Goal: Task Accomplishment & Management: Manage account settings

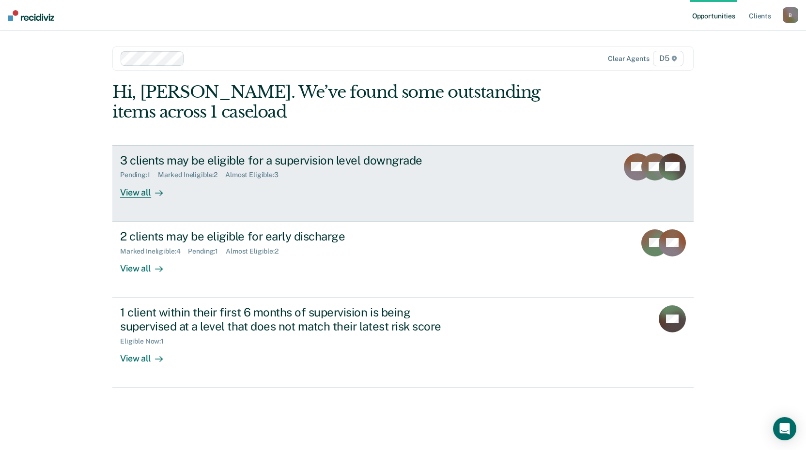
click at [137, 193] on div "View all" at bounding box center [147, 188] width 54 height 19
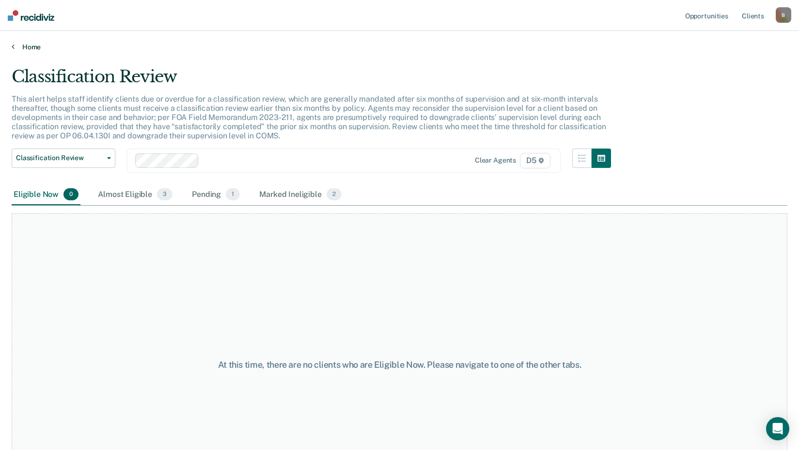
click at [22, 48] on link "Home" at bounding box center [399, 47] width 775 height 9
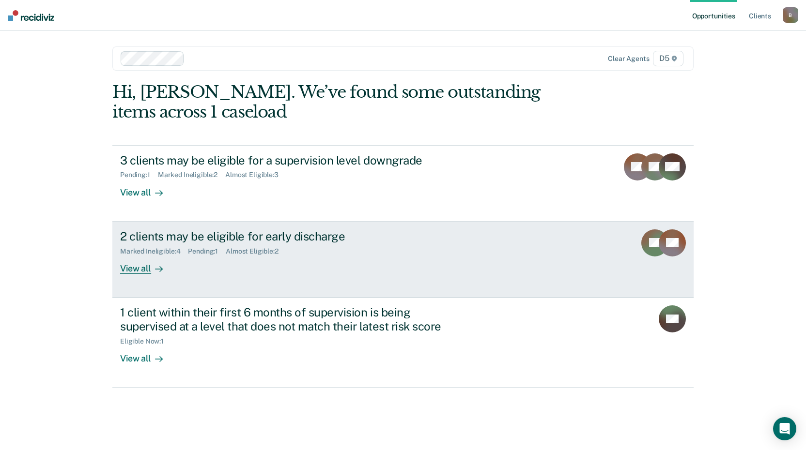
click at [139, 267] on div "View all" at bounding box center [147, 264] width 54 height 19
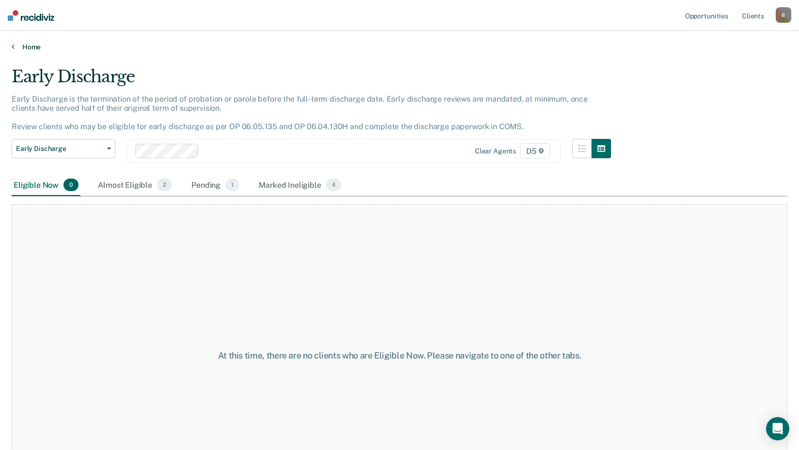
click at [36, 46] on link "Home" at bounding box center [399, 47] width 775 height 9
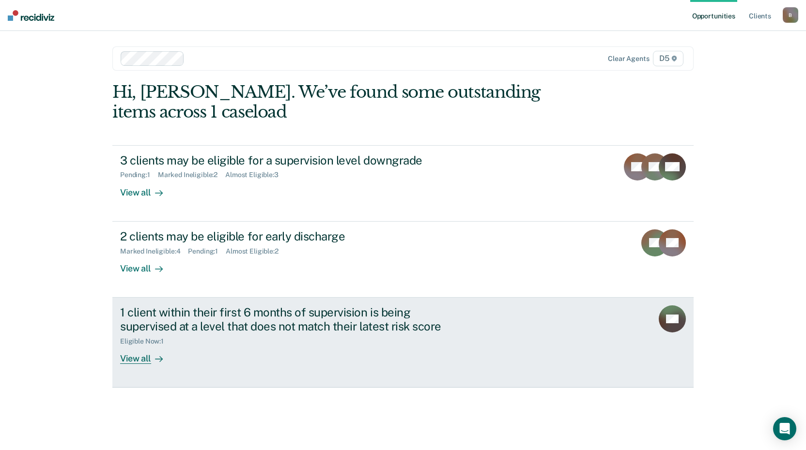
click at [137, 359] on div "View all" at bounding box center [147, 354] width 54 height 19
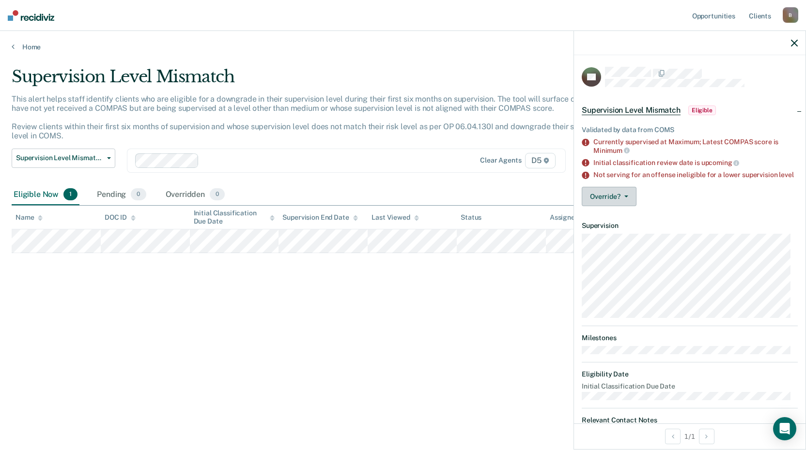
click at [625, 198] on icon "button" at bounding box center [626, 197] width 4 height 2
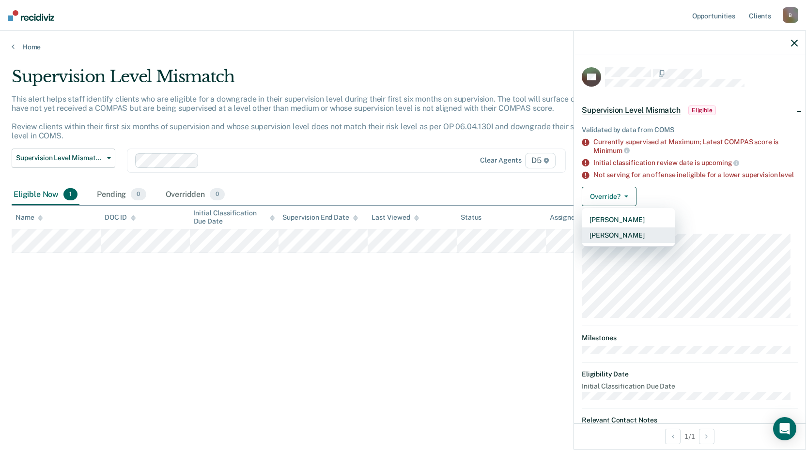
click at [623, 243] on button "[PERSON_NAME]" at bounding box center [628, 236] width 93 height 16
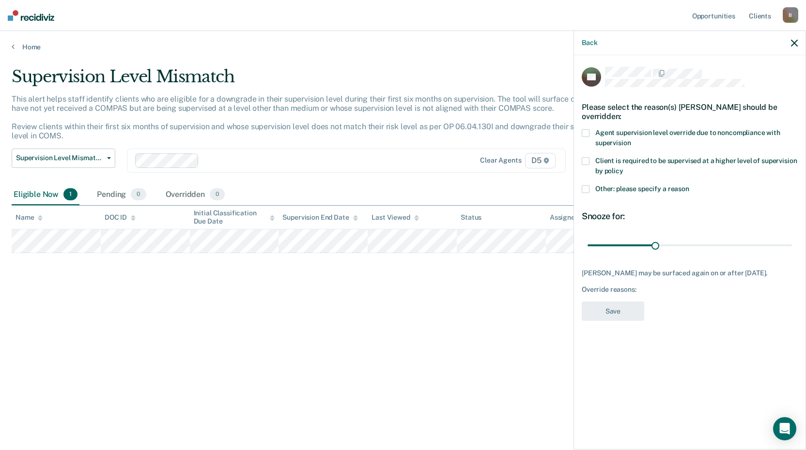
click at [589, 190] on label "Other: please specify a reason" at bounding box center [690, 191] width 216 height 10
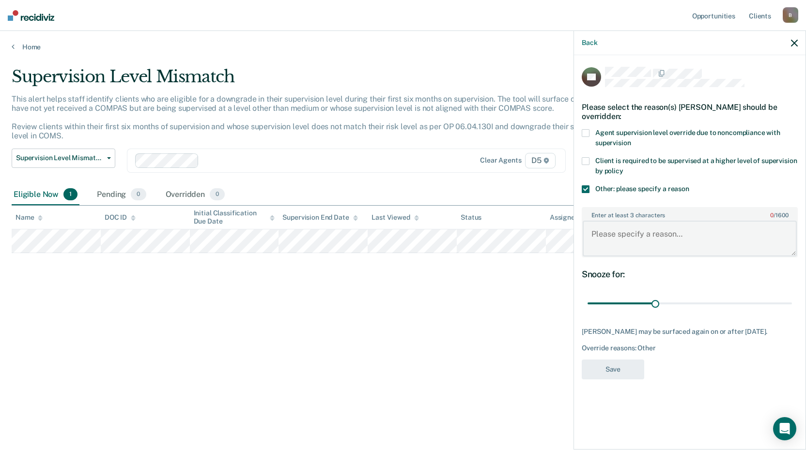
click at [612, 238] on textarea "Enter at least 3 characters 0 / 1600" at bounding box center [690, 239] width 214 height 36
type textarea "i"
type textarea "Specialty Court - MiHOPE requirement"
click at [618, 369] on button "Save" at bounding box center [613, 370] width 62 height 20
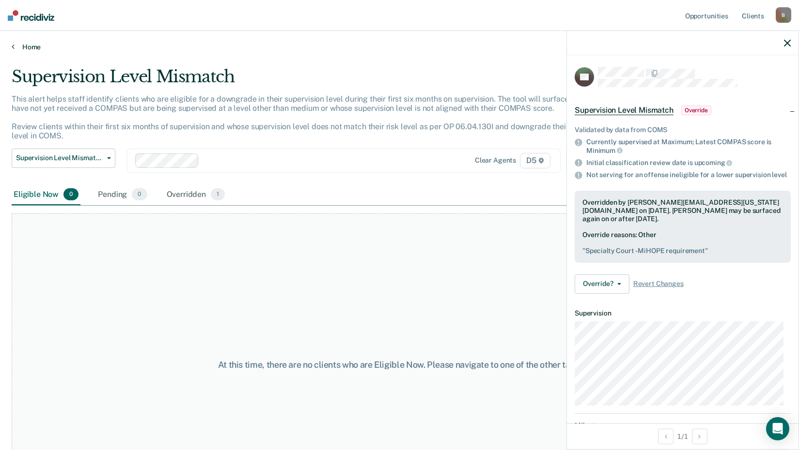
click at [26, 45] on link "Home" at bounding box center [399, 47] width 775 height 9
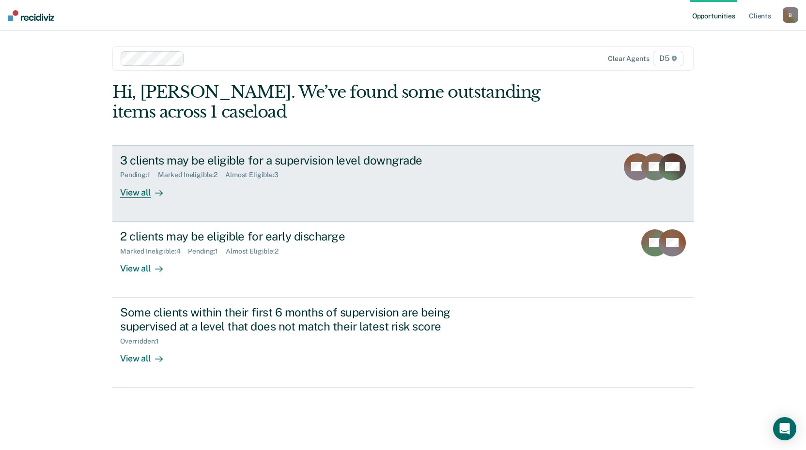
click at [137, 173] on div "Pending : 1" at bounding box center [139, 175] width 38 height 8
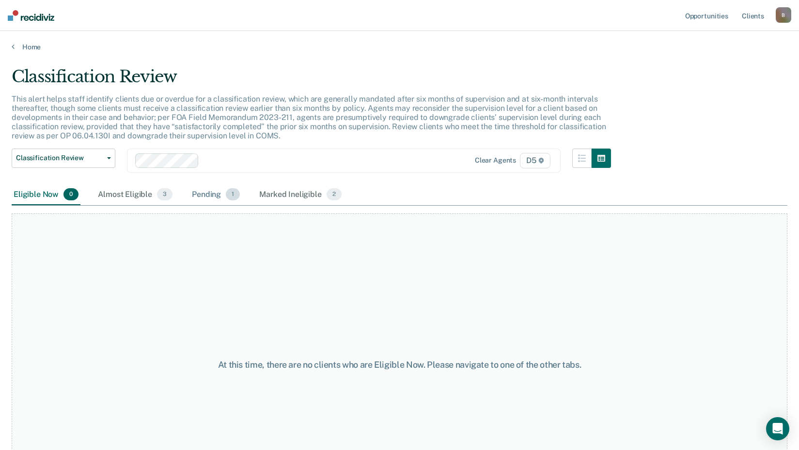
click at [236, 194] on span "1" at bounding box center [233, 194] width 14 height 13
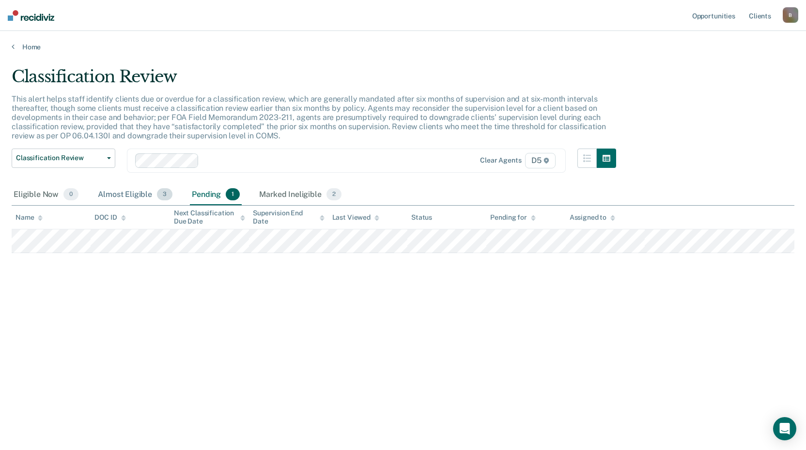
click at [159, 191] on span "3" at bounding box center [165, 194] width 16 height 13
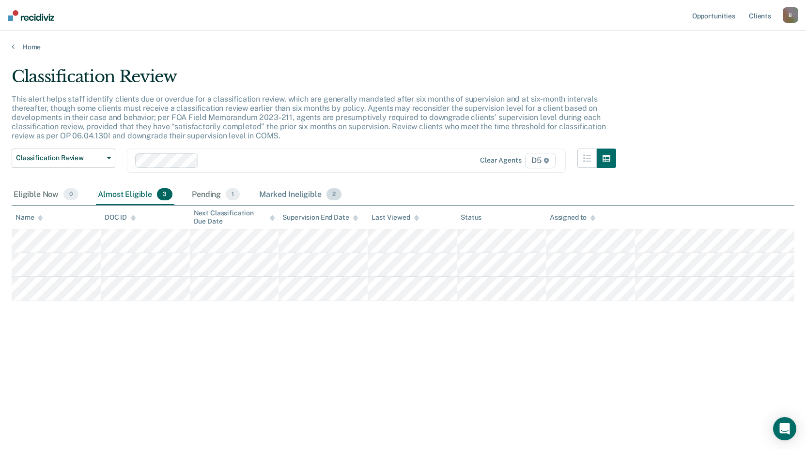
click at [334, 193] on span "2" at bounding box center [333, 194] width 15 height 13
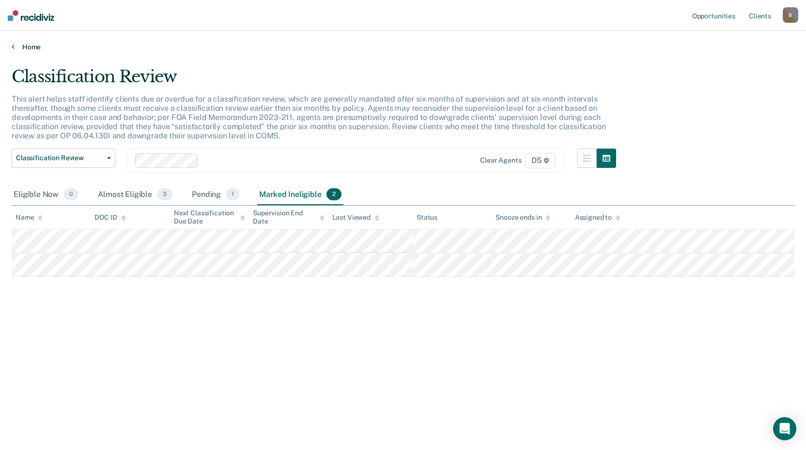
click at [33, 48] on link "Home" at bounding box center [403, 47] width 783 height 9
